Goal: Information Seeking & Learning: Stay updated

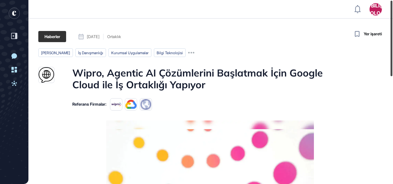
drag, startPoint x: 390, startPoint y: 46, endPoint x: 398, endPoint y: 11, distance: 36.0
click at [393, 11] on html "EY Bilişim Teknolojileri Panel Profil İçeriklerim Daha Fazla Veri İste Yeni Kon…" at bounding box center [196, 92] width 393 height 184
click at [16, 14] on rect "entrapeer logosu" at bounding box center [14, 13] width 11 height 11
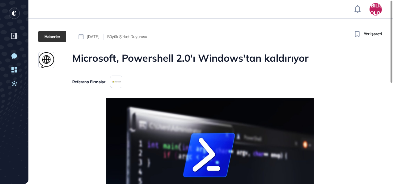
scroll to position [0, 0]
